Goal: Register for event/course

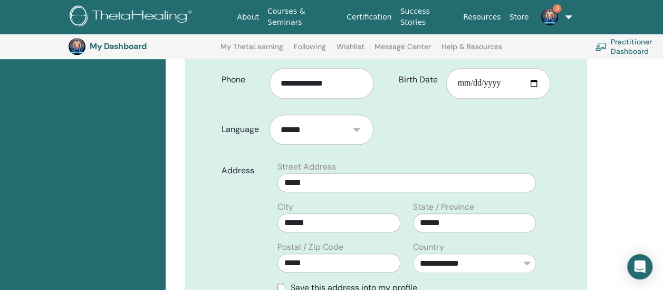
scroll to position [293, 0]
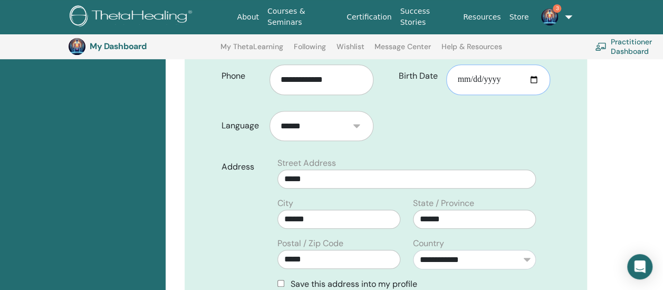
click at [466, 80] on input "Birth Date" at bounding box center [498, 79] width 104 height 31
type input "**********"
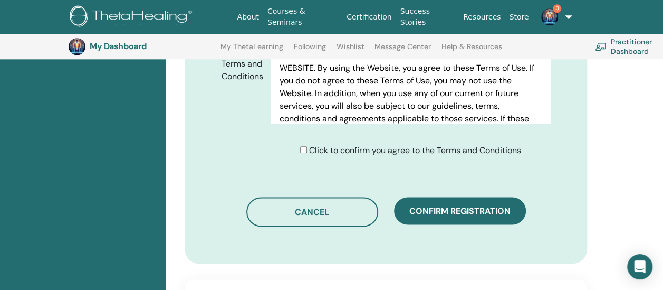
scroll to position [596, 0]
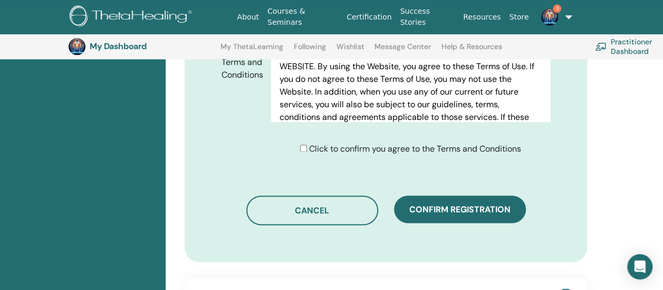
click at [300, 142] on div "Click to confirm you agree to the Terms and Conditions" at bounding box center [410, 148] width 221 height 13
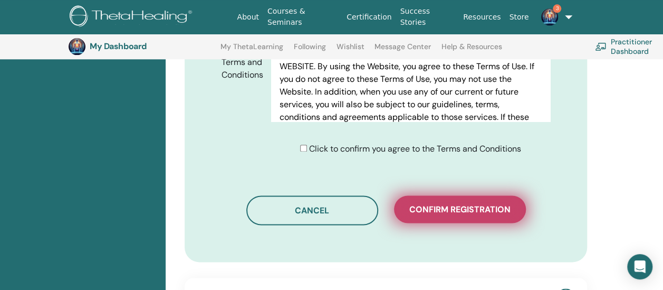
click at [429, 205] on span "Confirm registration" at bounding box center [459, 209] width 101 height 11
